Goal: Task Accomplishment & Management: Use online tool/utility

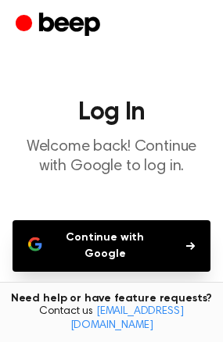
click at [142, 248] on button "Continue with Google" at bounding box center [111, 246] width 198 height 52
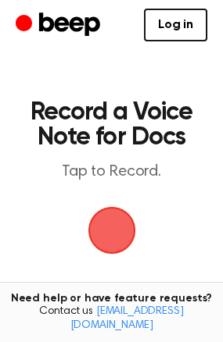
click at [124, 230] on span "button" at bounding box center [112, 231] width 44 height 44
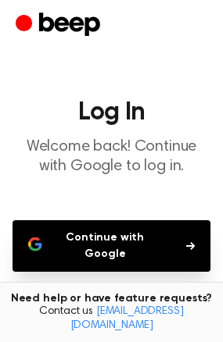
click at [128, 235] on button "Continue with Google" at bounding box center [111, 246] width 198 height 52
